Goal: Information Seeking & Learning: Learn about a topic

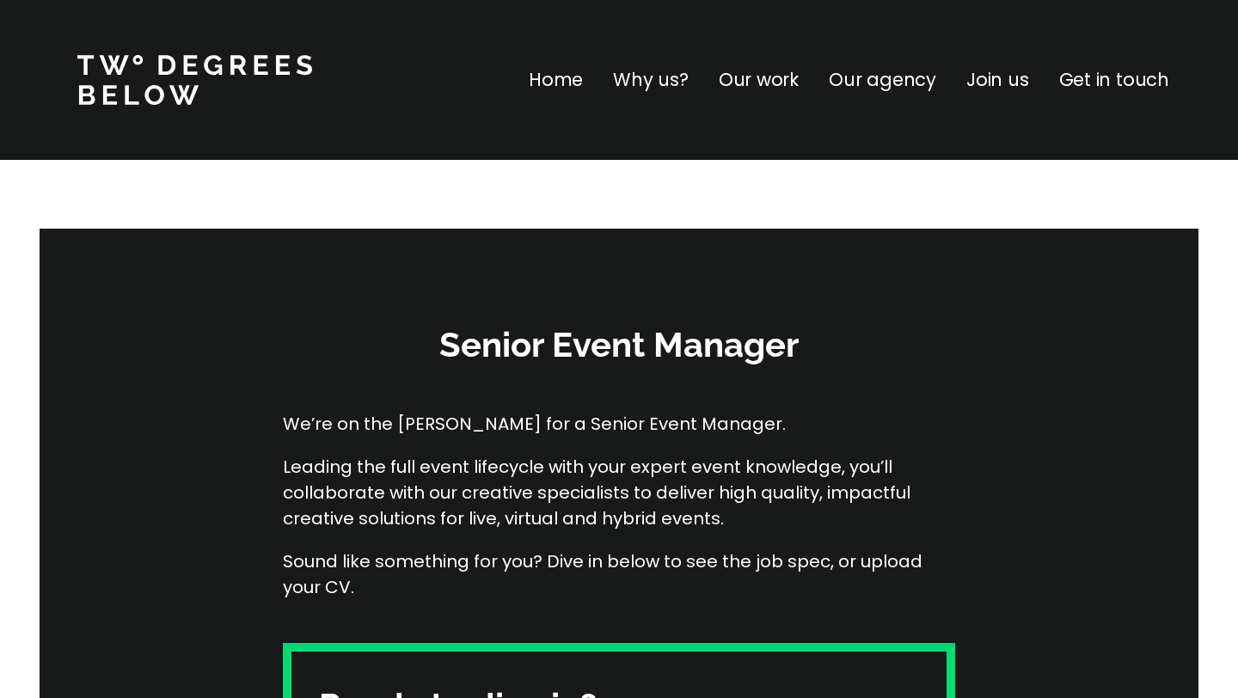
click at [1010, 83] on p "Join us" at bounding box center [998, 80] width 63 height 28
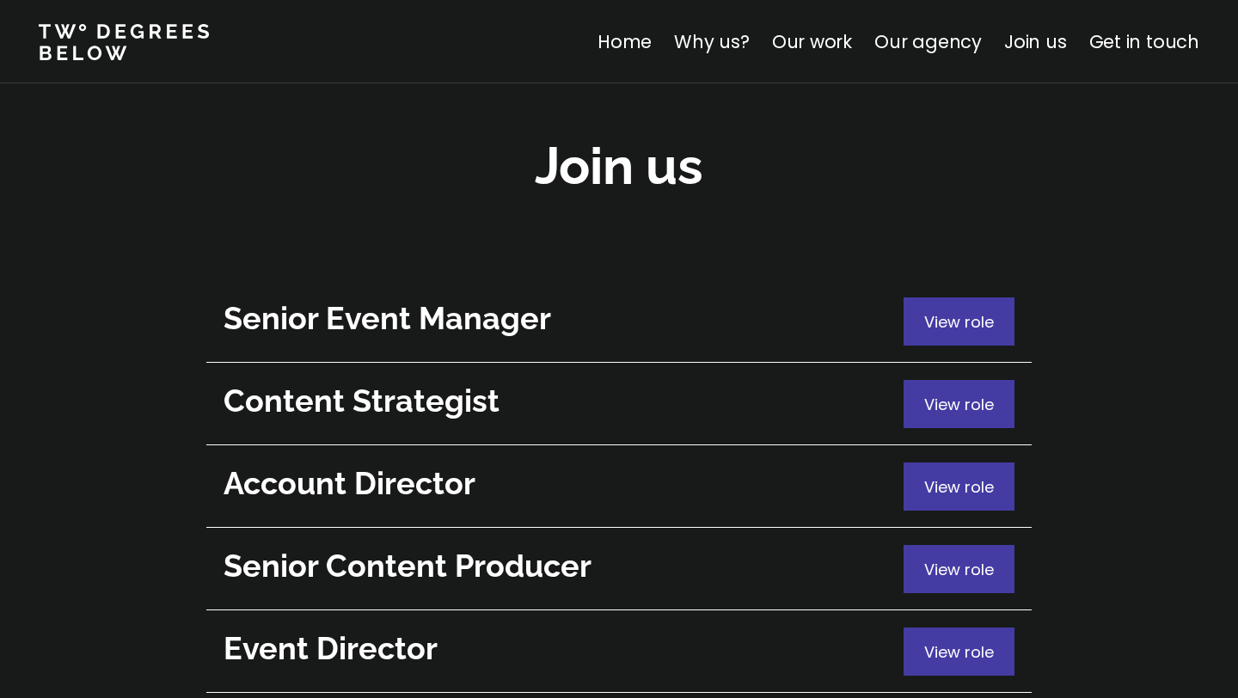
scroll to position [6224, 0]
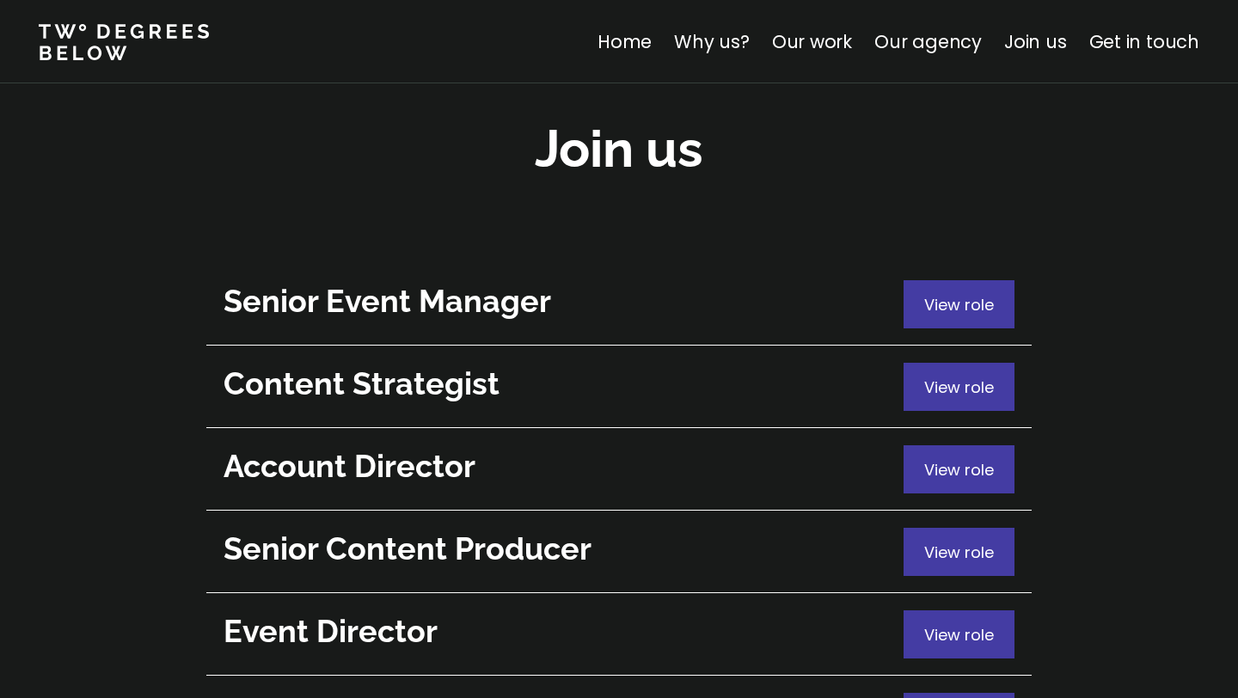
click at [330, 611] on h2 "Event Director" at bounding box center [560, 632] width 672 height 42
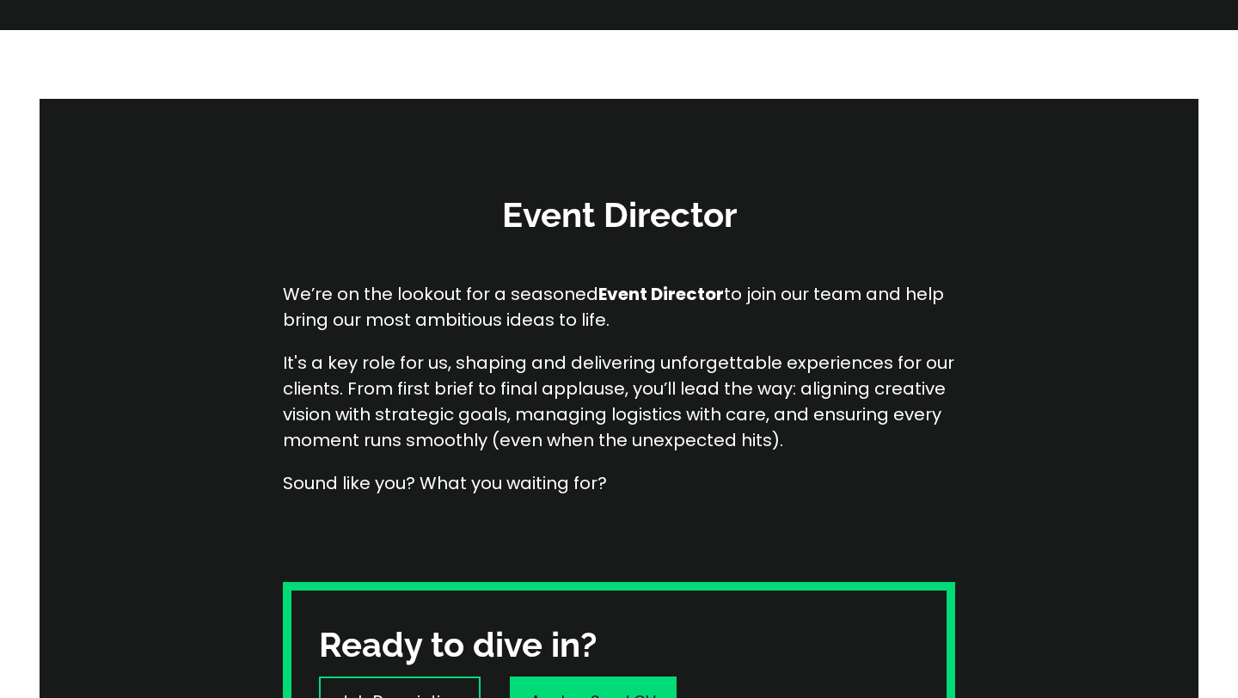
scroll to position [129, 0]
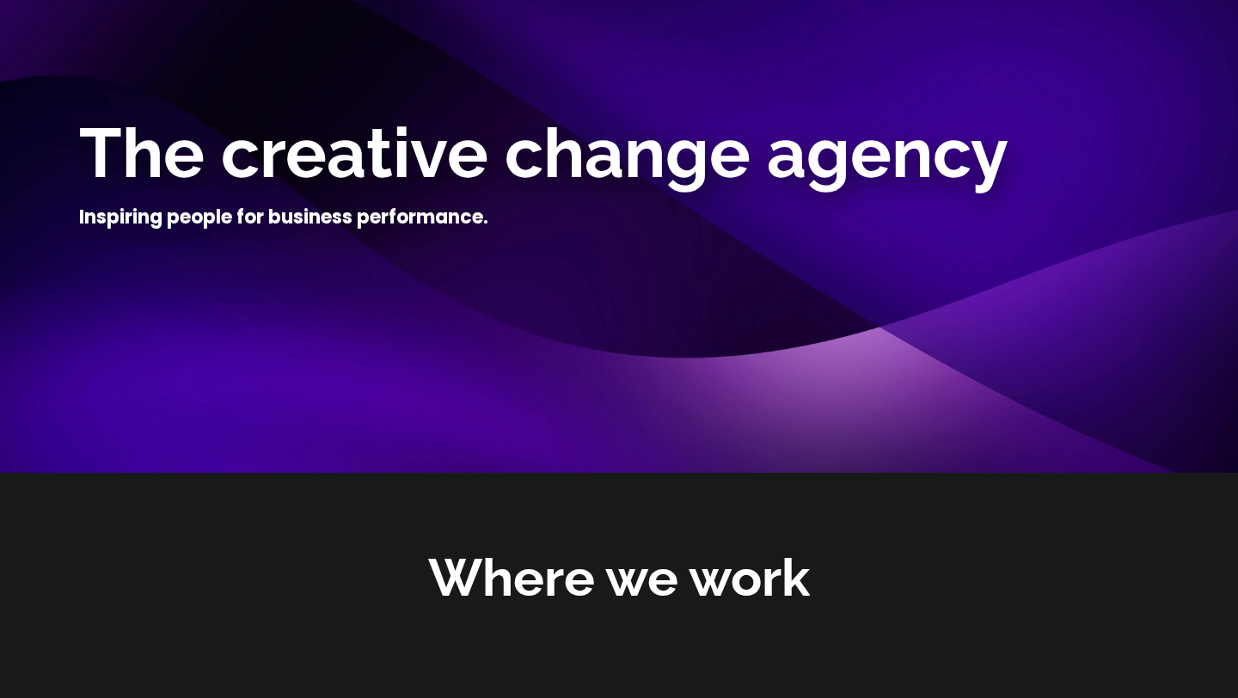
scroll to position [6103, 0]
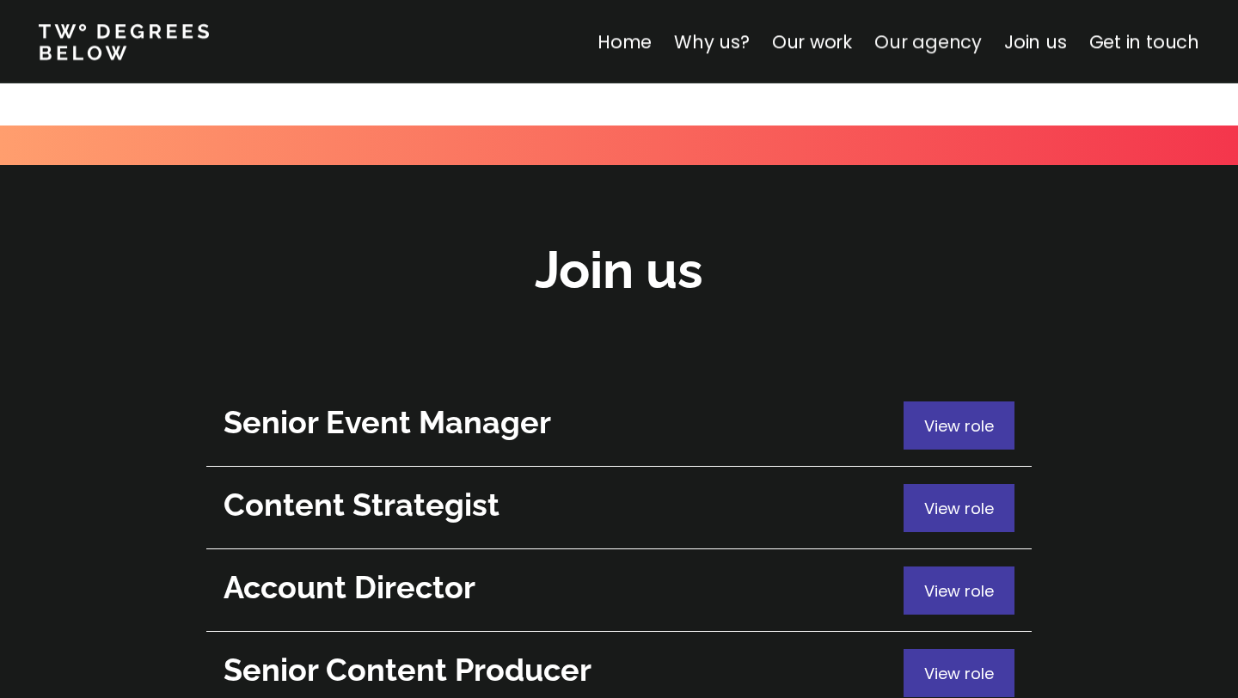
click at [956, 46] on link "Our agency" at bounding box center [928, 41] width 107 height 25
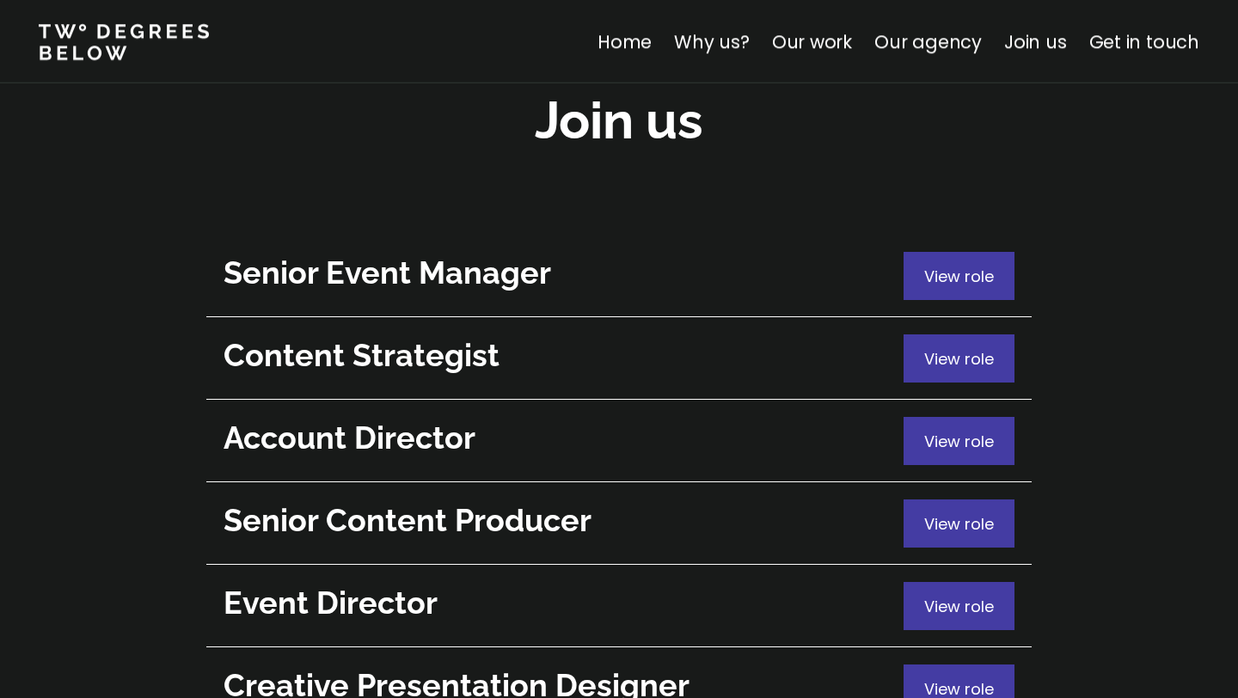
scroll to position [6189, 0]
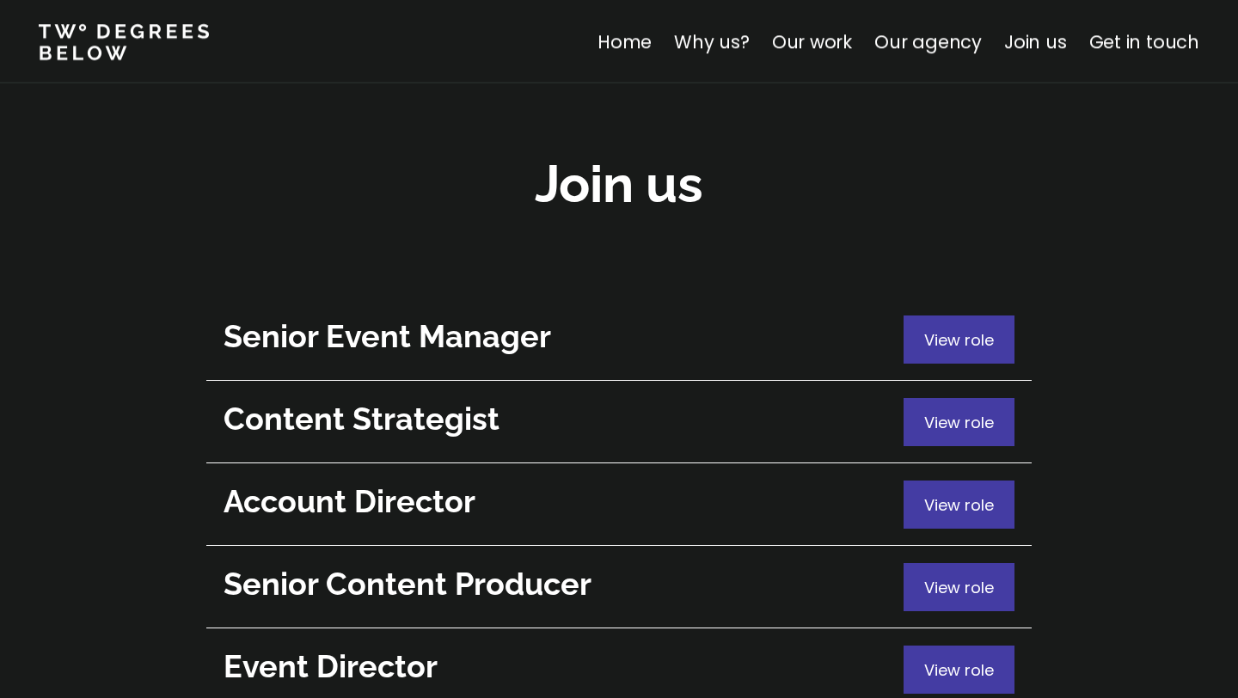
click at [437, 316] on h2 "Senior Event Manager" at bounding box center [560, 337] width 672 height 42
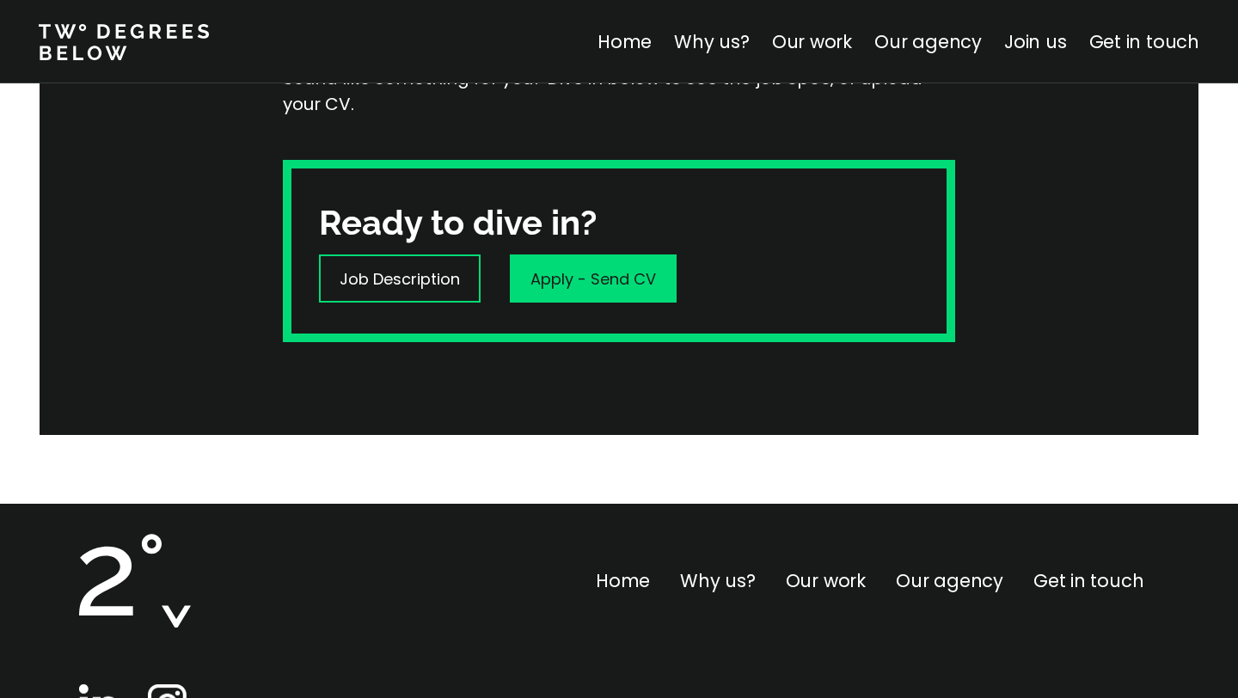
scroll to position [636, 0]
